Goal: Book appointment/travel/reservation

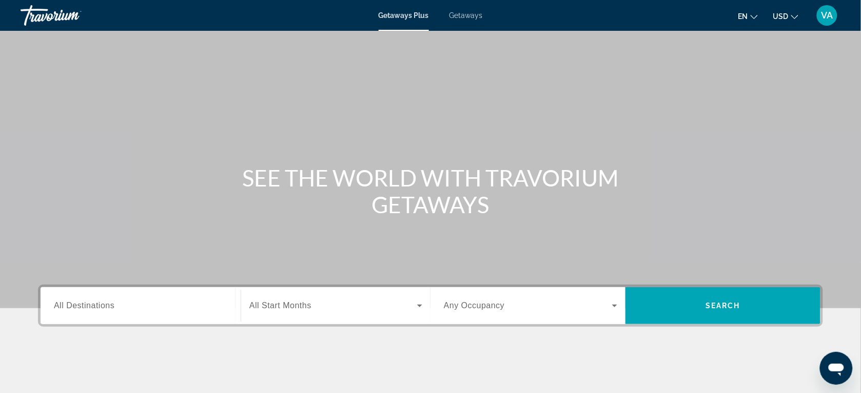
click at [127, 309] on input "Destination All Destinations" at bounding box center [140, 306] width 173 height 12
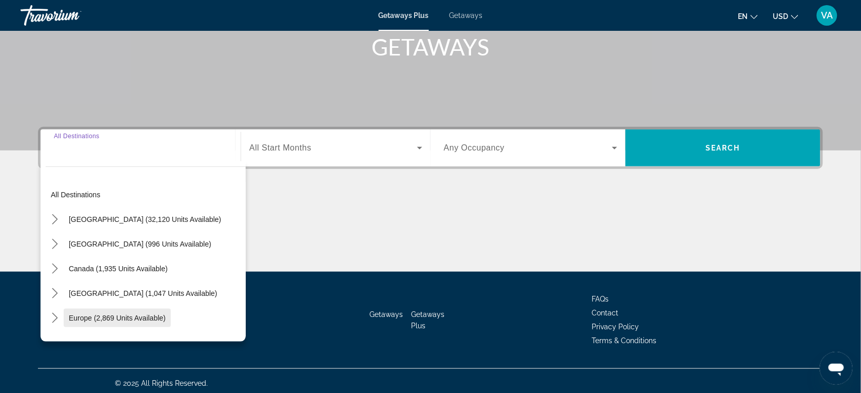
scroll to position [162, 0]
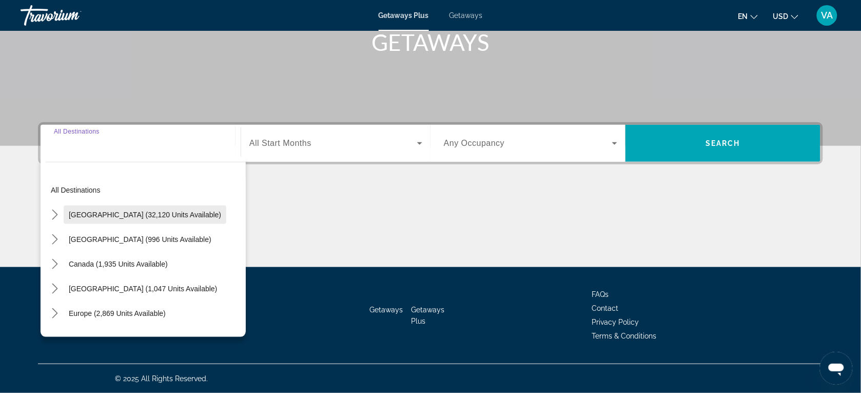
click at [101, 214] on span "[GEOGRAPHIC_DATA] (32,120 units available)" at bounding box center [145, 214] width 152 height 8
type input "**********"
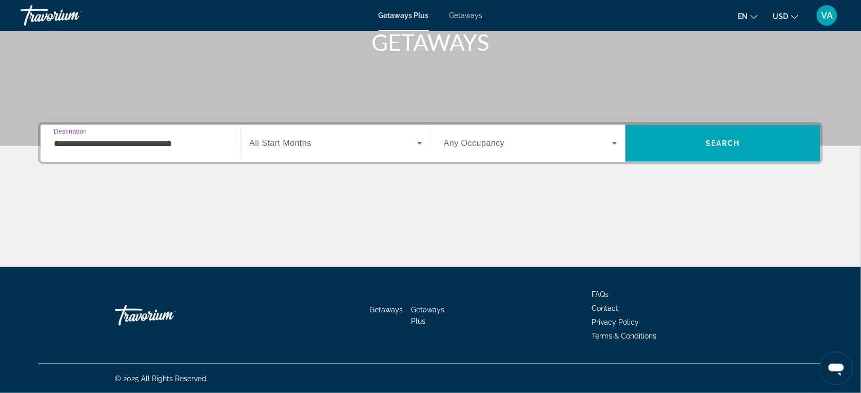
click at [337, 143] on span "Search widget" at bounding box center [333, 143] width 168 height 12
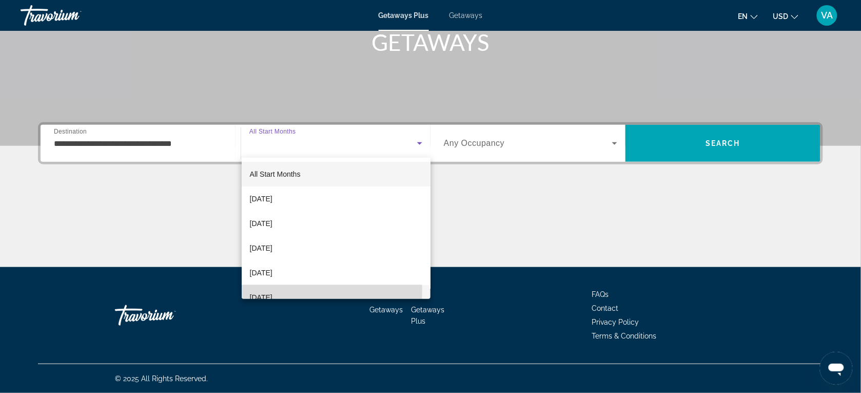
click at [273, 291] on span "[DATE]" at bounding box center [261, 297] width 23 height 12
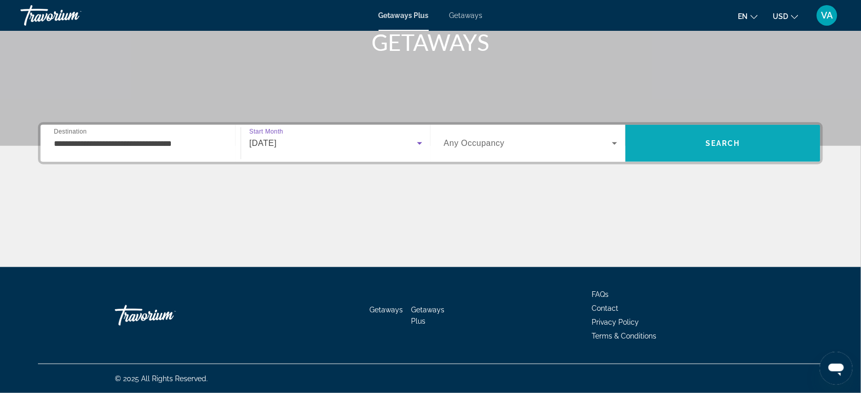
click at [691, 147] on span "Search" at bounding box center [723, 143] width 195 height 25
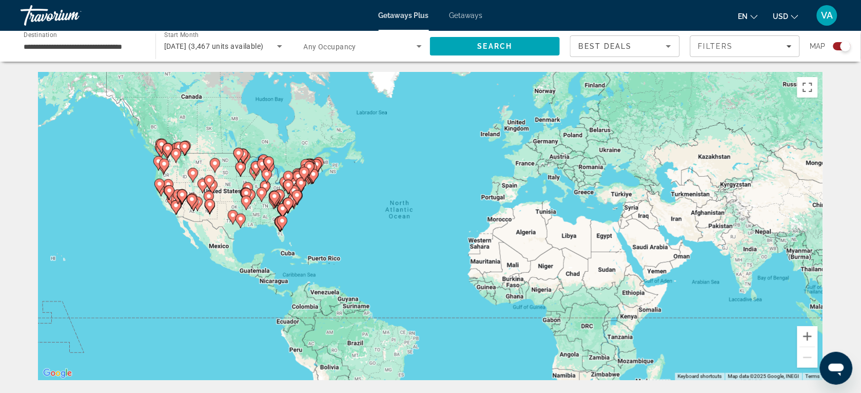
click at [75, 44] on input "**********" at bounding box center [83, 47] width 119 height 12
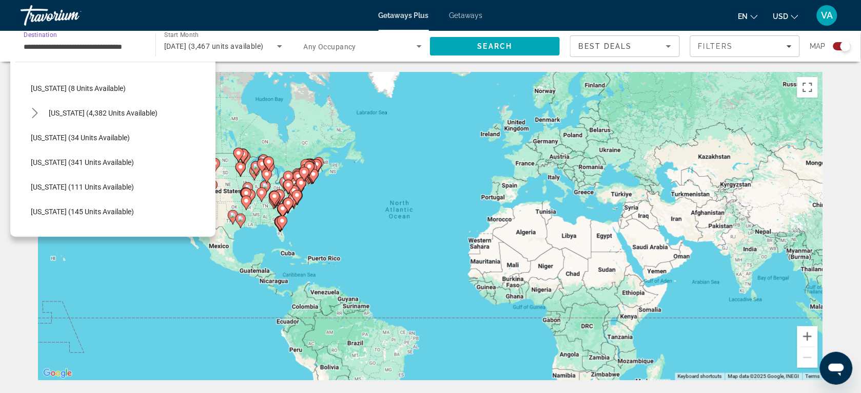
scroll to position [128, 0]
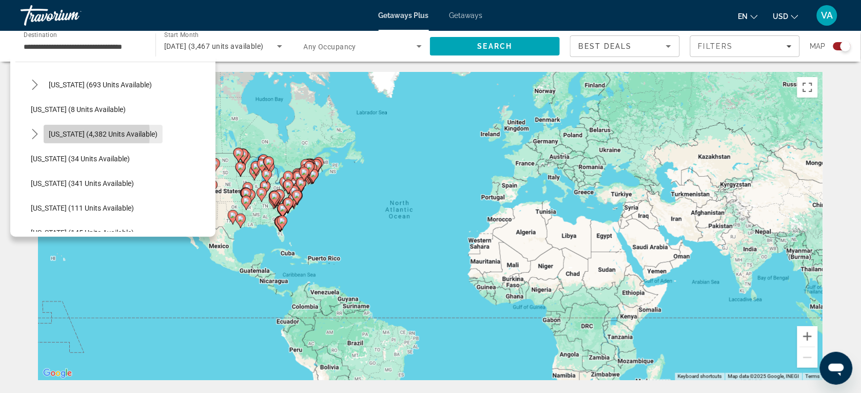
click at [73, 134] on span "[US_STATE] (4,382 units available)" at bounding box center [103, 134] width 109 height 8
type input "**********"
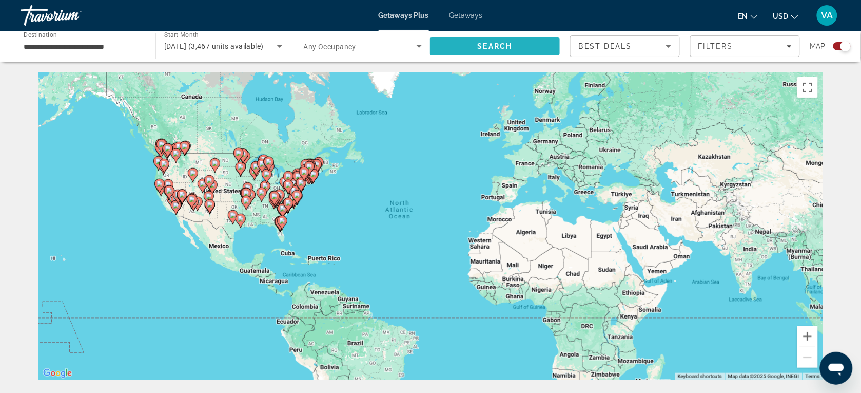
click at [494, 42] on span "Search" at bounding box center [495, 46] width 35 height 8
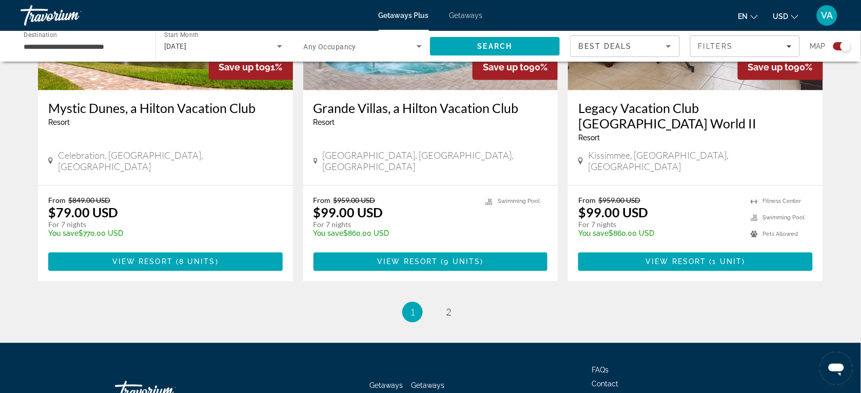
scroll to position [1617, 0]
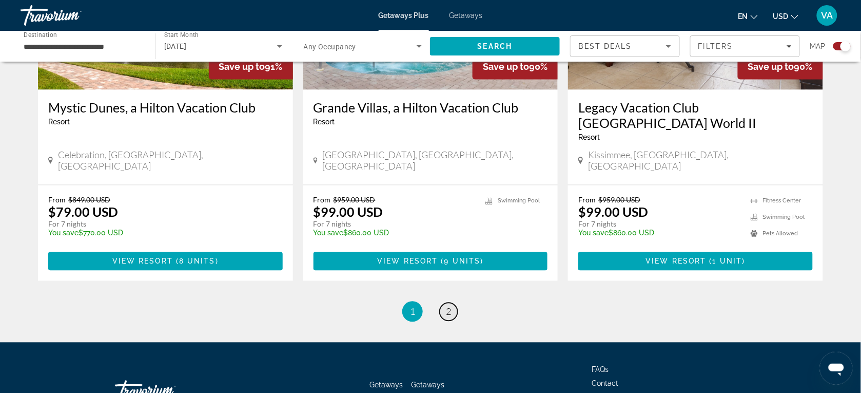
click at [447, 306] on span "2" at bounding box center [448, 311] width 5 height 11
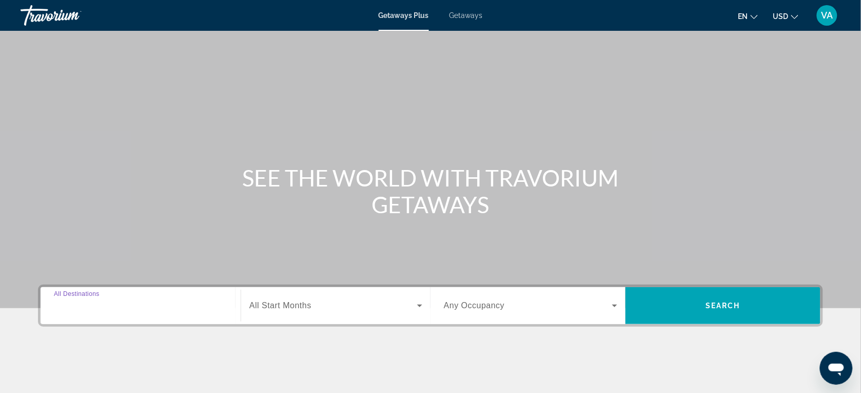
click at [117, 302] on input "Destination All Destinations" at bounding box center [140, 306] width 173 height 12
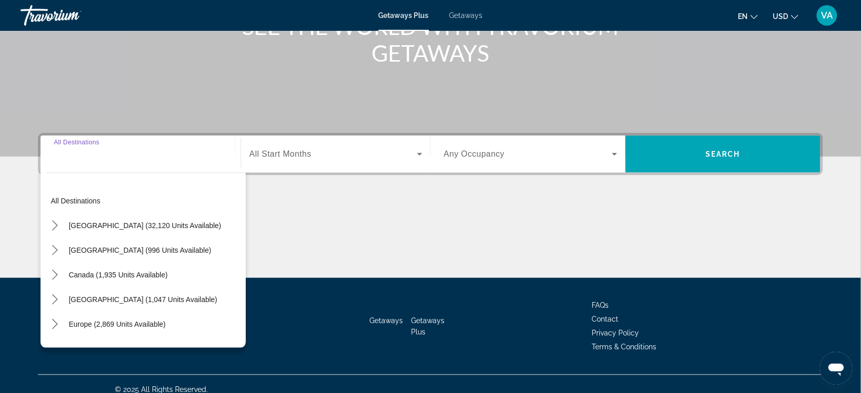
scroll to position [162, 0]
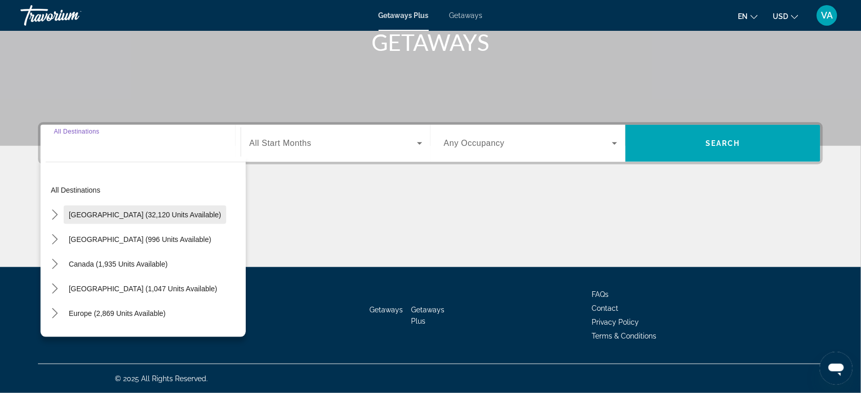
click at [123, 219] on span "Select destination: United States (32,120 units available)" at bounding box center [145, 214] width 163 height 25
type input "**********"
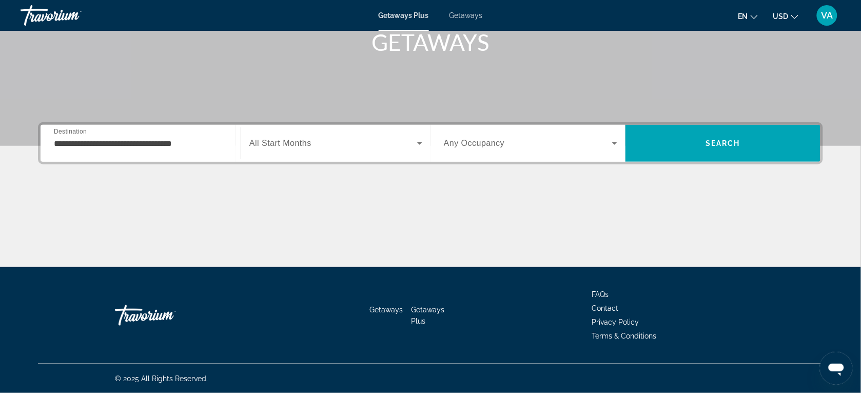
click at [291, 145] on span "All Start Months" at bounding box center [280, 143] width 62 height 9
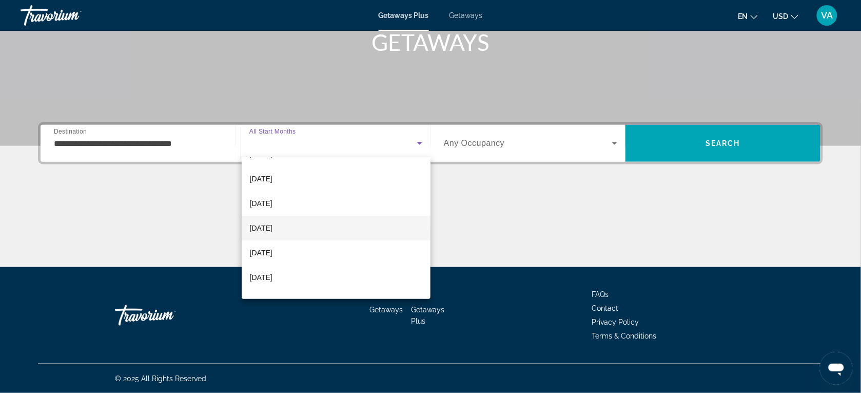
scroll to position [211, 0]
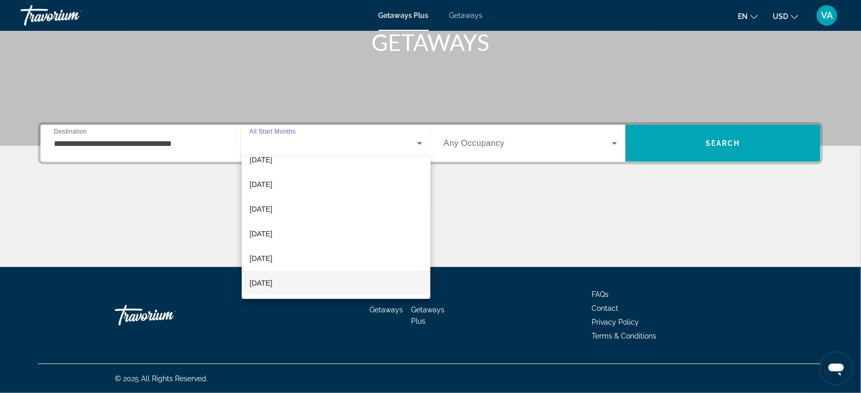
click at [273, 280] on span "[DATE]" at bounding box center [261, 283] width 23 height 12
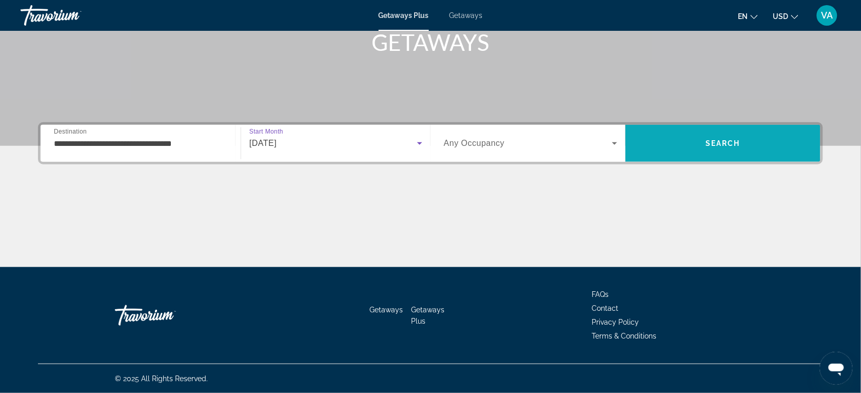
click at [676, 136] on span "Search" at bounding box center [723, 143] width 195 height 25
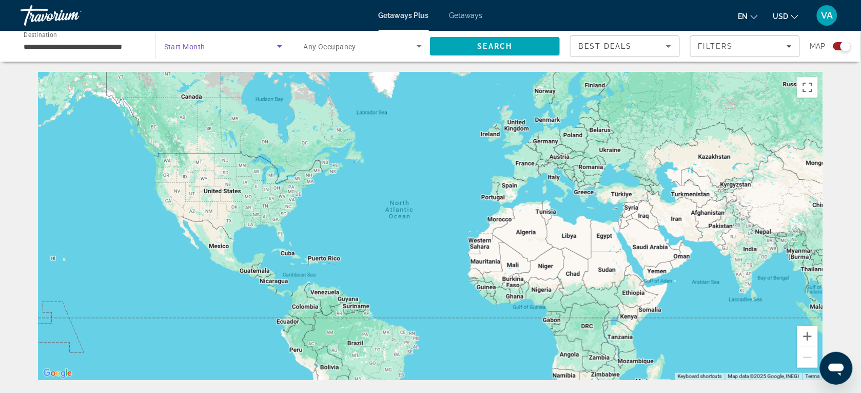
click at [230, 43] on span "Search widget" at bounding box center [220, 46] width 113 height 12
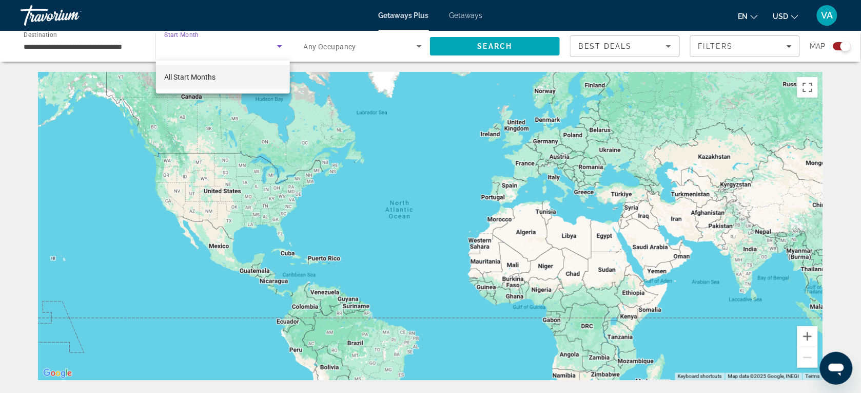
click at [99, 42] on div at bounding box center [430, 196] width 861 height 393
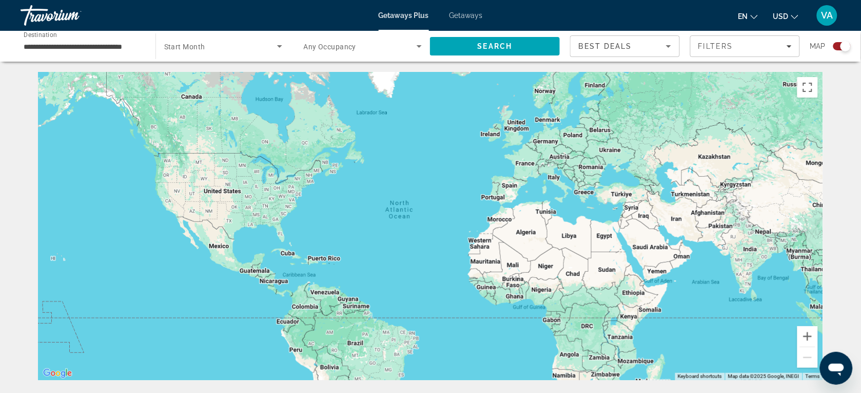
click at [95, 46] on input "**********" at bounding box center [83, 47] width 119 height 12
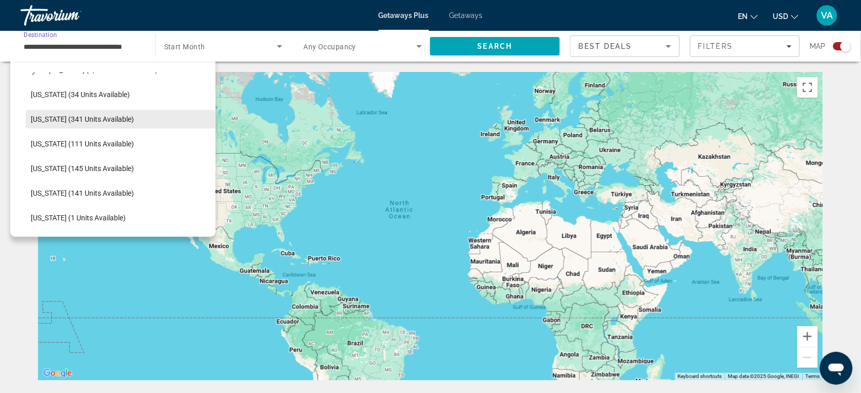
scroll to position [128, 0]
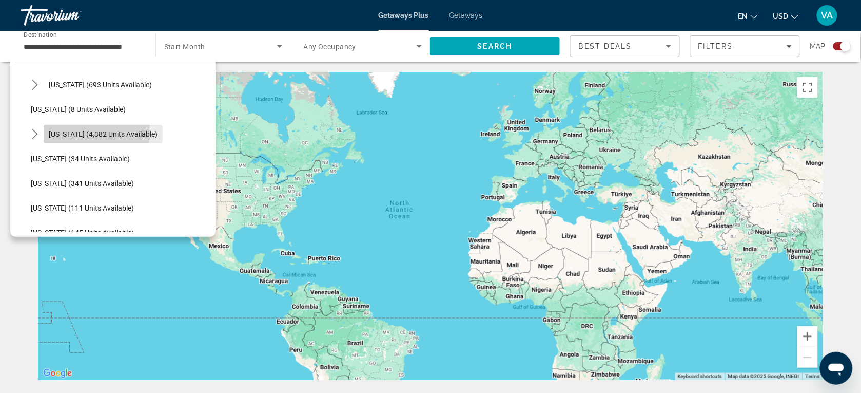
click at [75, 131] on span "[US_STATE] (4,382 units available)" at bounding box center [103, 134] width 109 height 8
type input "**********"
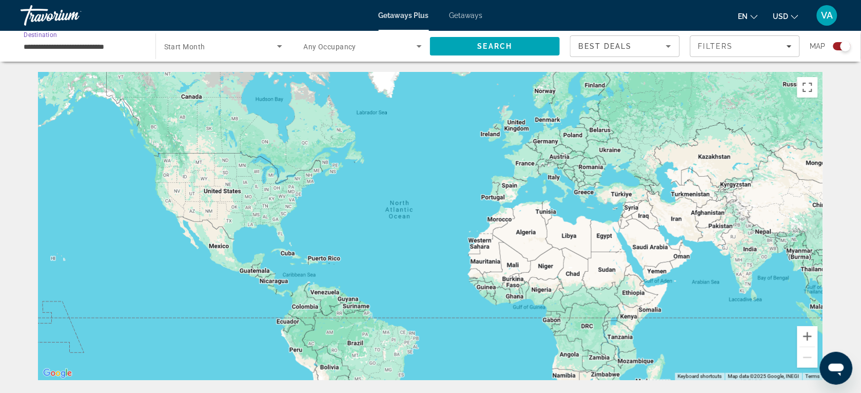
click at [276, 47] on icon "Search widget" at bounding box center [280, 46] width 12 height 12
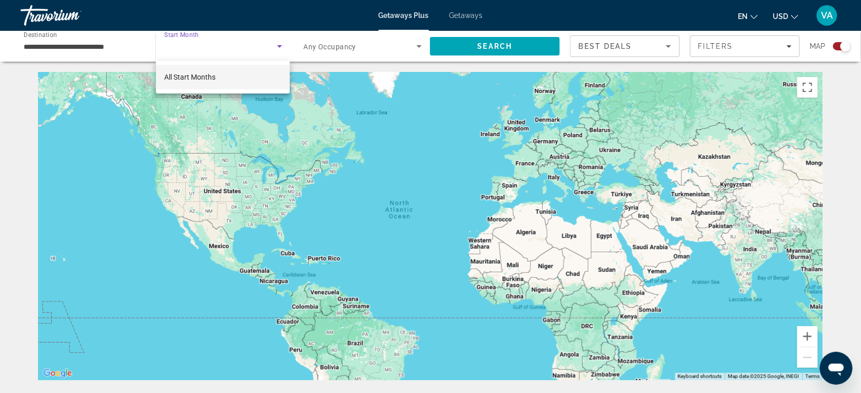
click at [226, 84] on mat-option "All Start Months" at bounding box center [223, 77] width 134 height 25
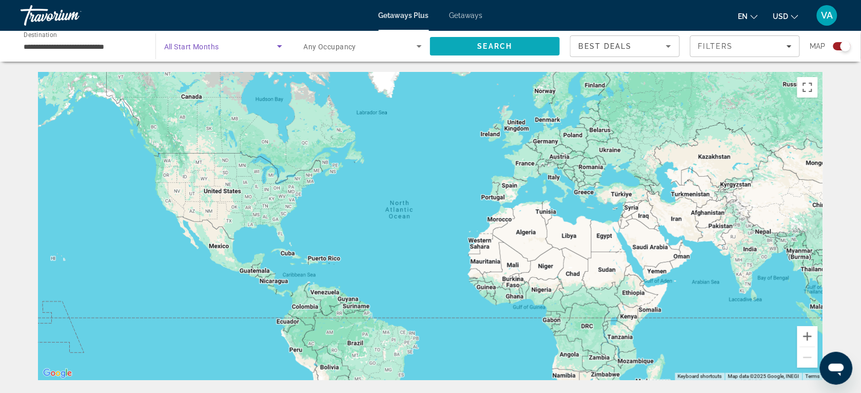
click at [497, 42] on span "Search" at bounding box center [495, 46] width 35 height 8
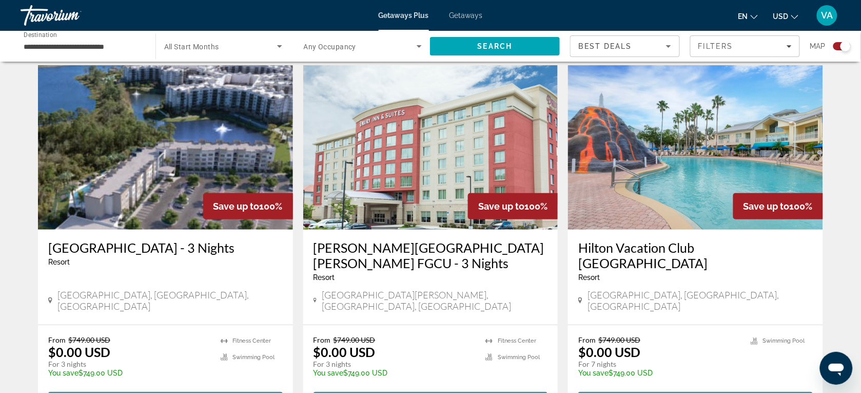
scroll to position [1155, 0]
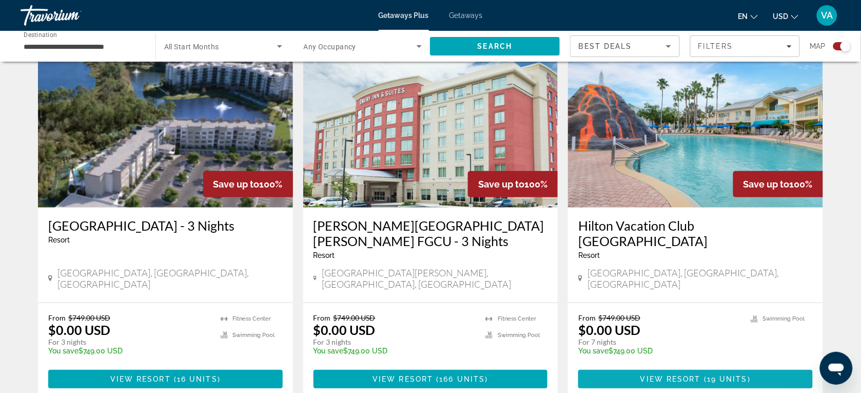
click at [696, 375] on span "View Resort" at bounding box center [671, 379] width 61 height 8
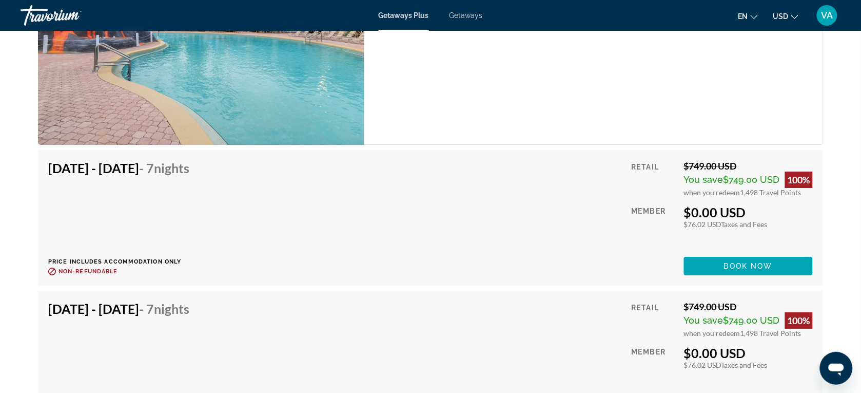
scroll to position [1864, 0]
